Goal: Check status: Check status

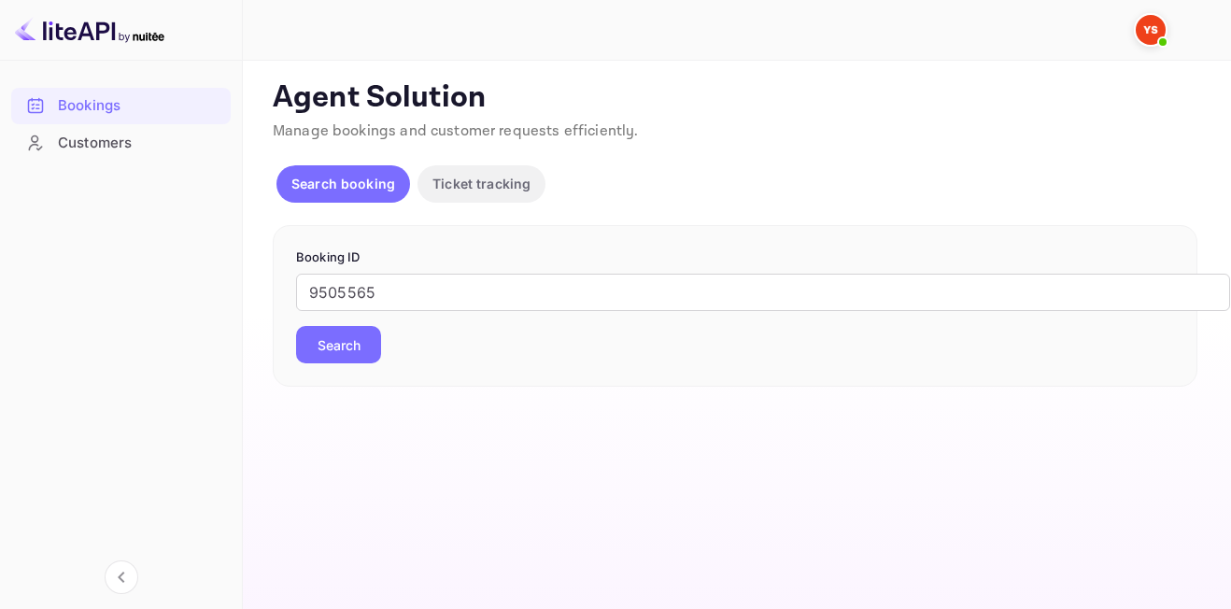
click at [362, 342] on button "Search" at bounding box center [338, 344] width 85 height 37
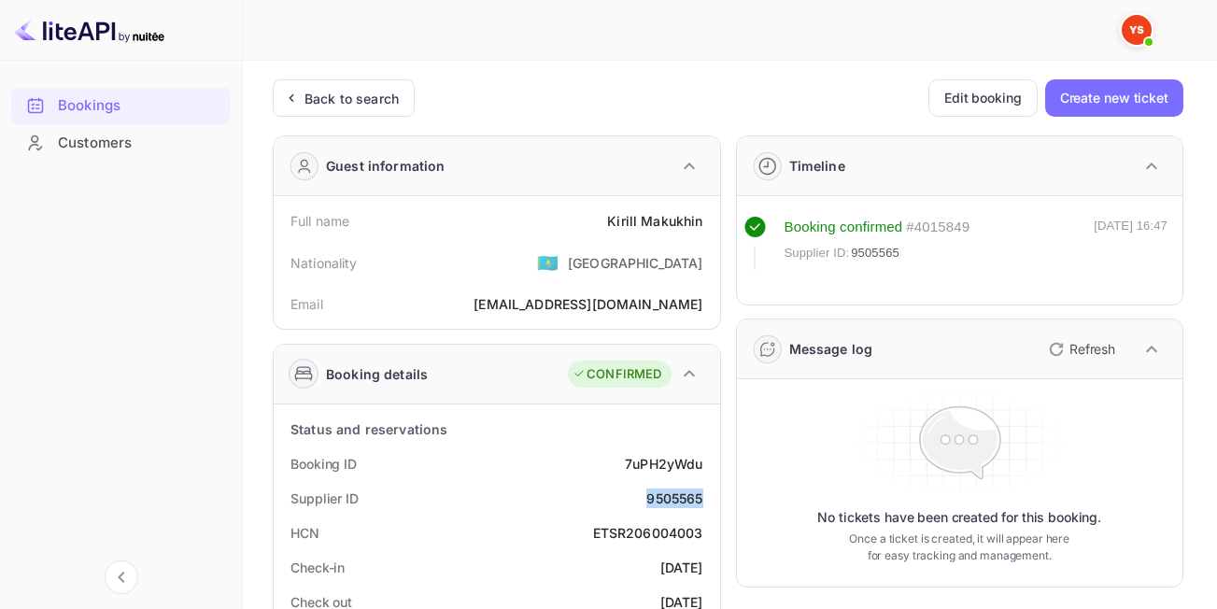
drag, startPoint x: 646, startPoint y: 496, endPoint x: 715, endPoint y: 502, distance: 69.4
copy div "9505565"
drag, startPoint x: 607, startPoint y: 219, endPoint x: 704, endPoint y: 229, distance: 97.7
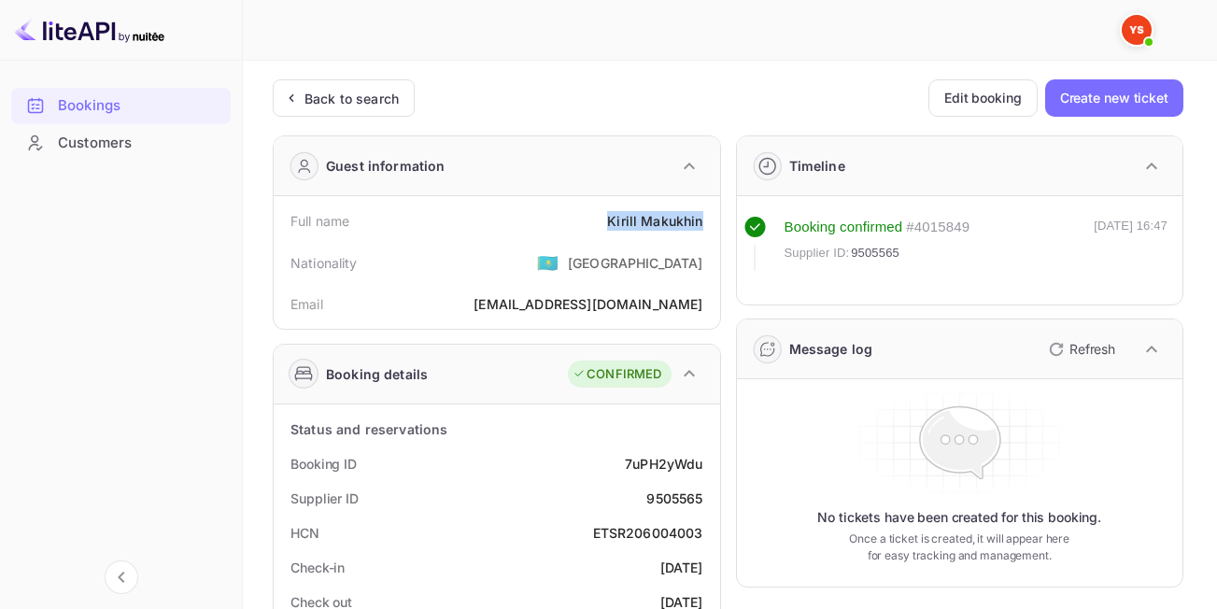
click at [704, 229] on div "Full name [PERSON_NAME]" at bounding box center [496, 221] width 431 height 35
copy div "[PERSON_NAME]"
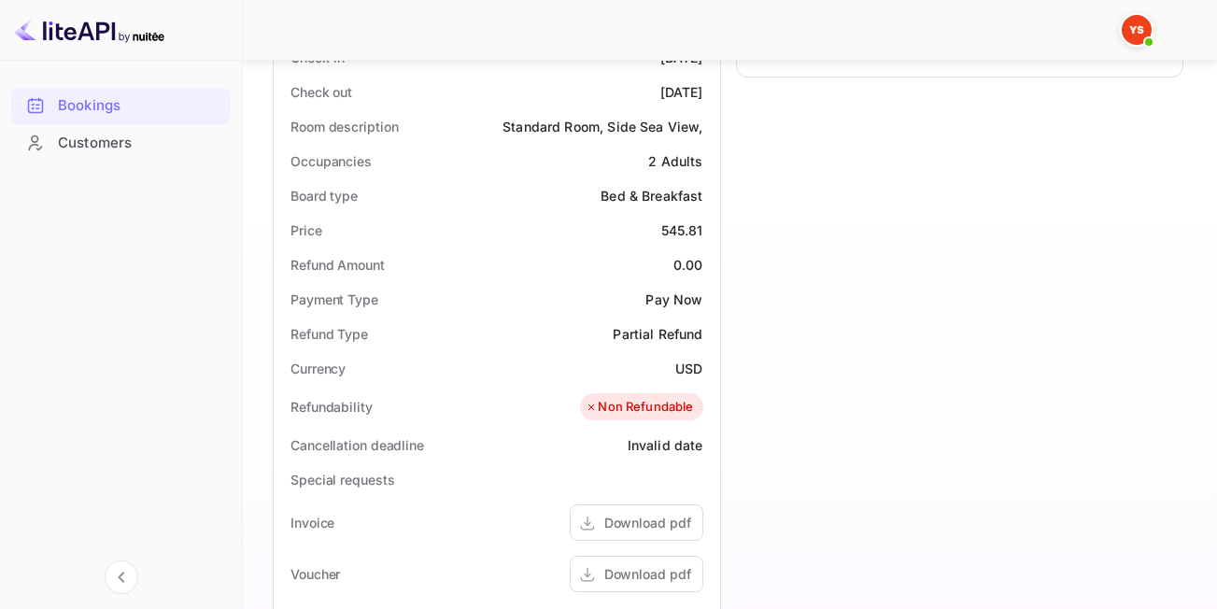
scroll to position [513, 0]
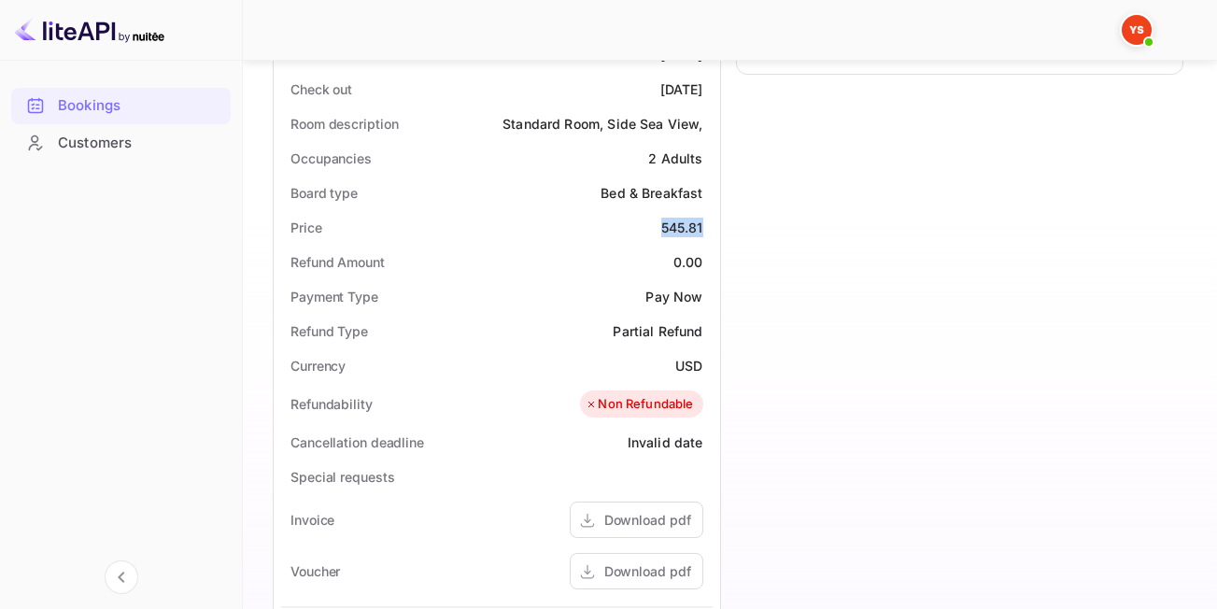
drag, startPoint x: 657, startPoint y: 227, endPoint x: 704, endPoint y: 223, distance: 46.8
click at [704, 223] on div "Price 545.81" at bounding box center [496, 227] width 431 height 35
copy div "545.81"
drag, startPoint x: 675, startPoint y: 363, endPoint x: 710, endPoint y: 367, distance: 34.8
click at [710, 367] on div "Currency USD" at bounding box center [496, 365] width 431 height 35
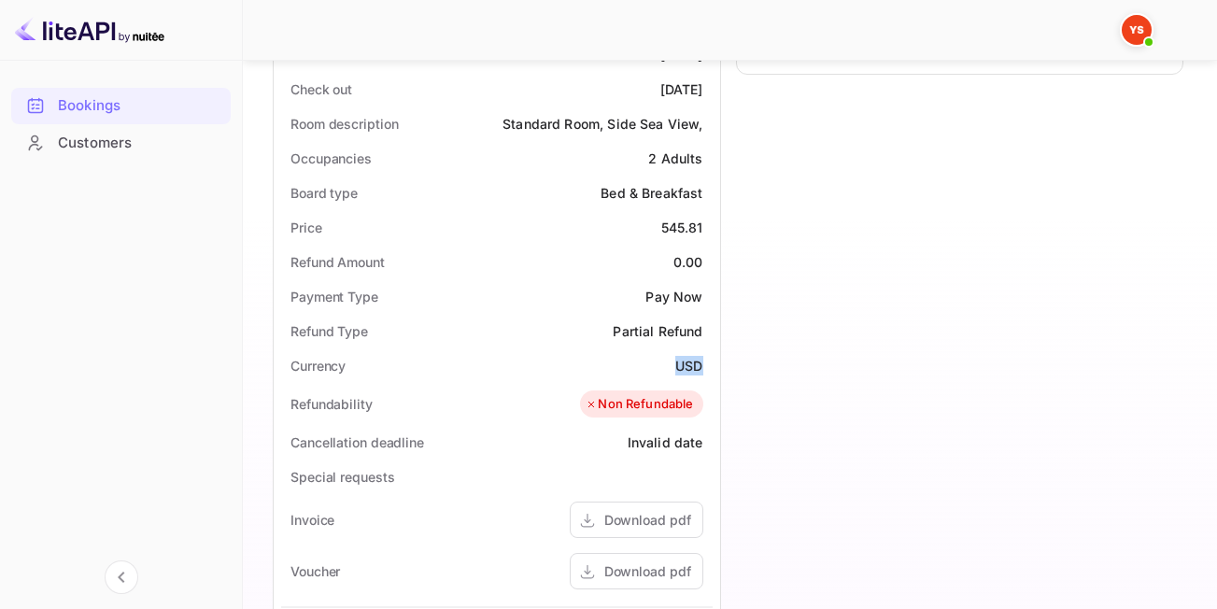
copy div "USD"
